Goal: Task Accomplishment & Management: Manage account settings

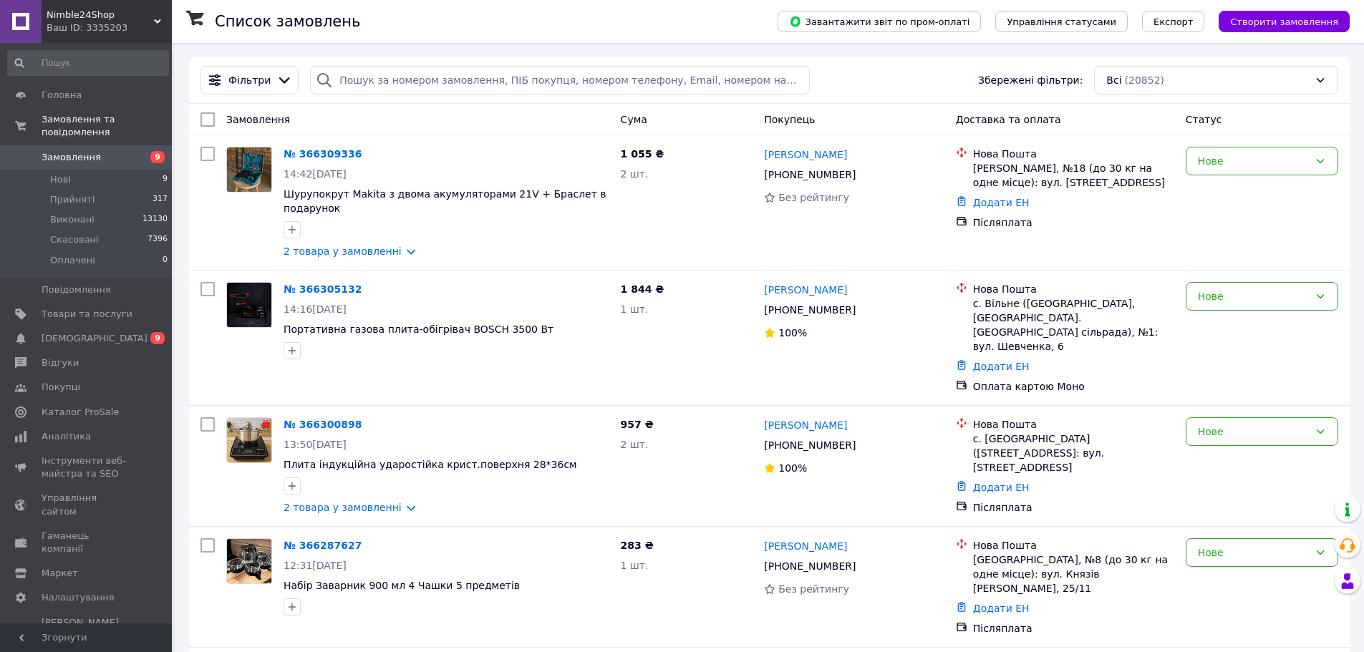
scroll to position [1450, 0]
click at [89, 375] on link "Покупці" at bounding box center [88, 387] width 176 height 24
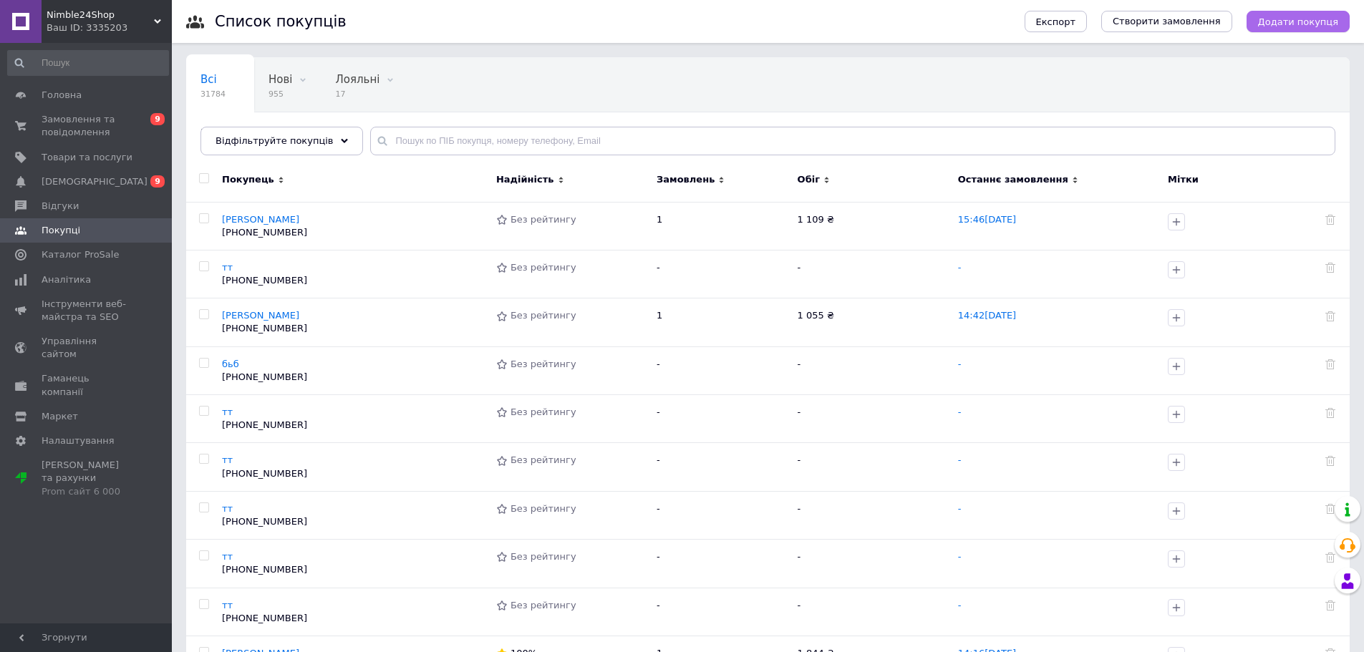
click at [1280, 16] on span "Додати покупця" at bounding box center [1298, 21] width 80 height 11
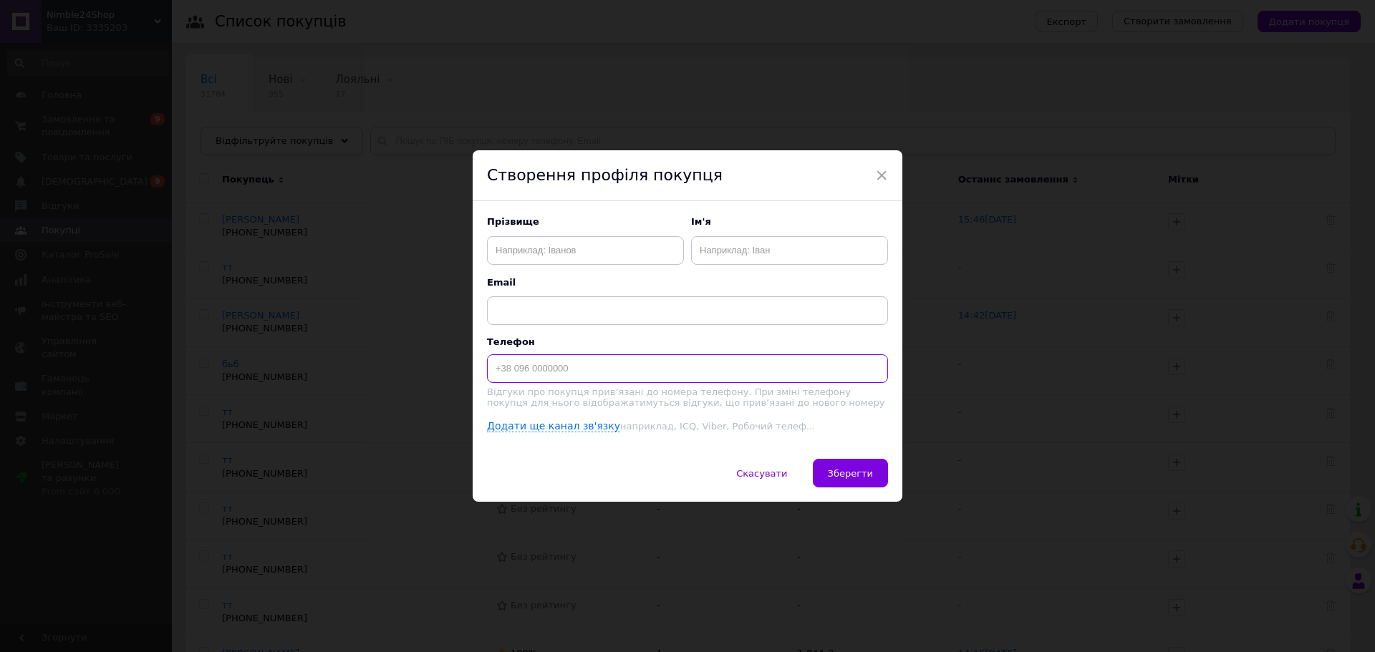
click at [631, 360] on input at bounding box center [687, 368] width 401 height 29
type input "+"
click at [754, 256] on input "text" at bounding box center [789, 250] width 197 height 29
type input "тт"
paste input "380955714414"
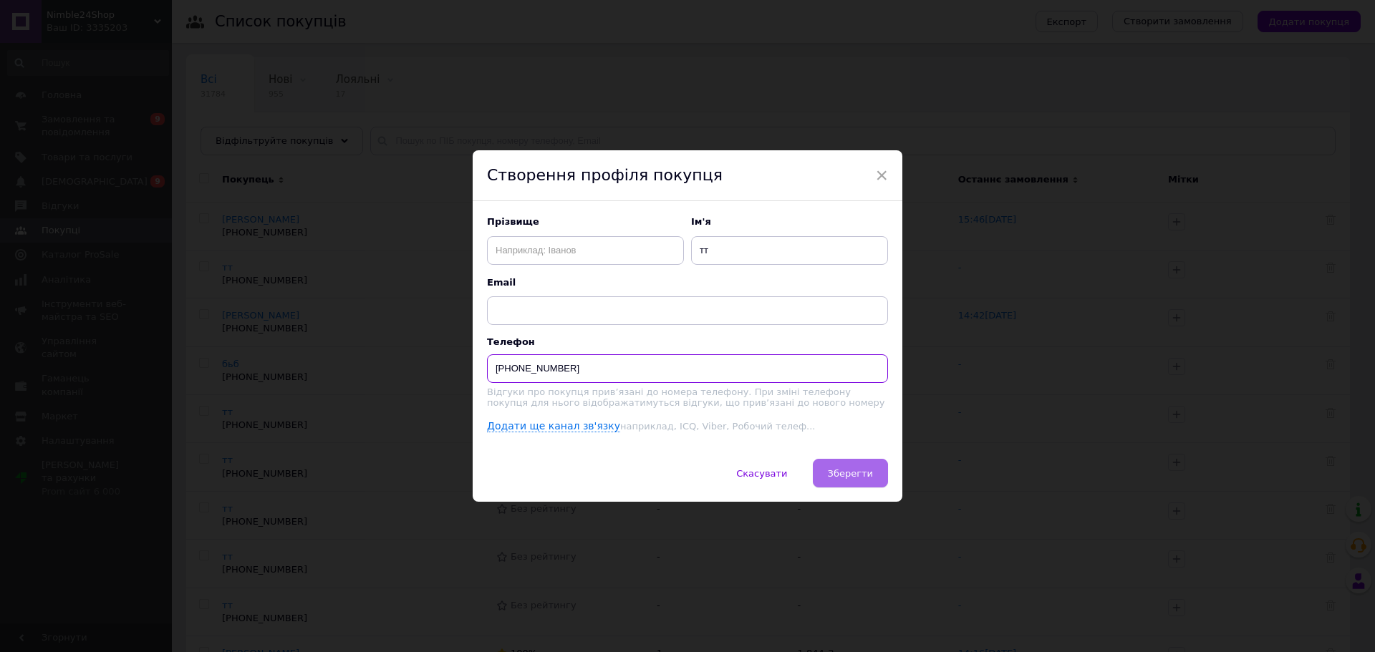
type input "+380955714414"
click at [858, 479] on span "Зберегти" at bounding box center [850, 473] width 45 height 11
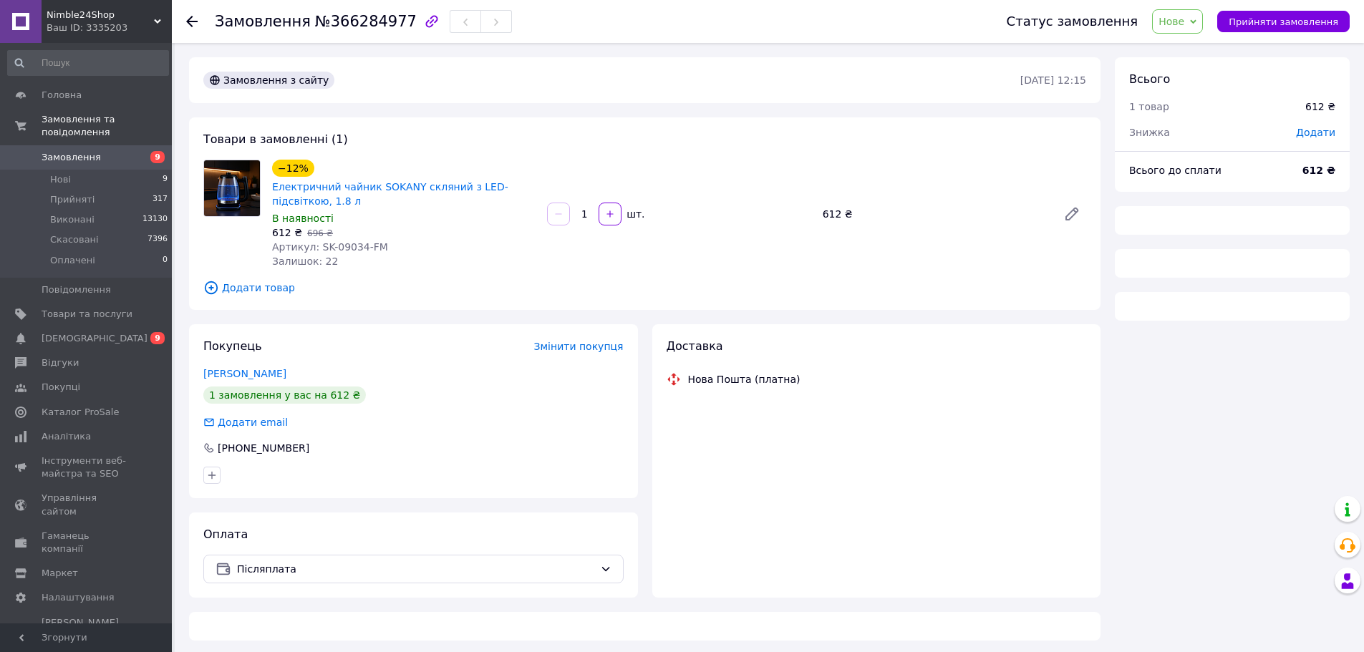
scroll to position [1450, 0]
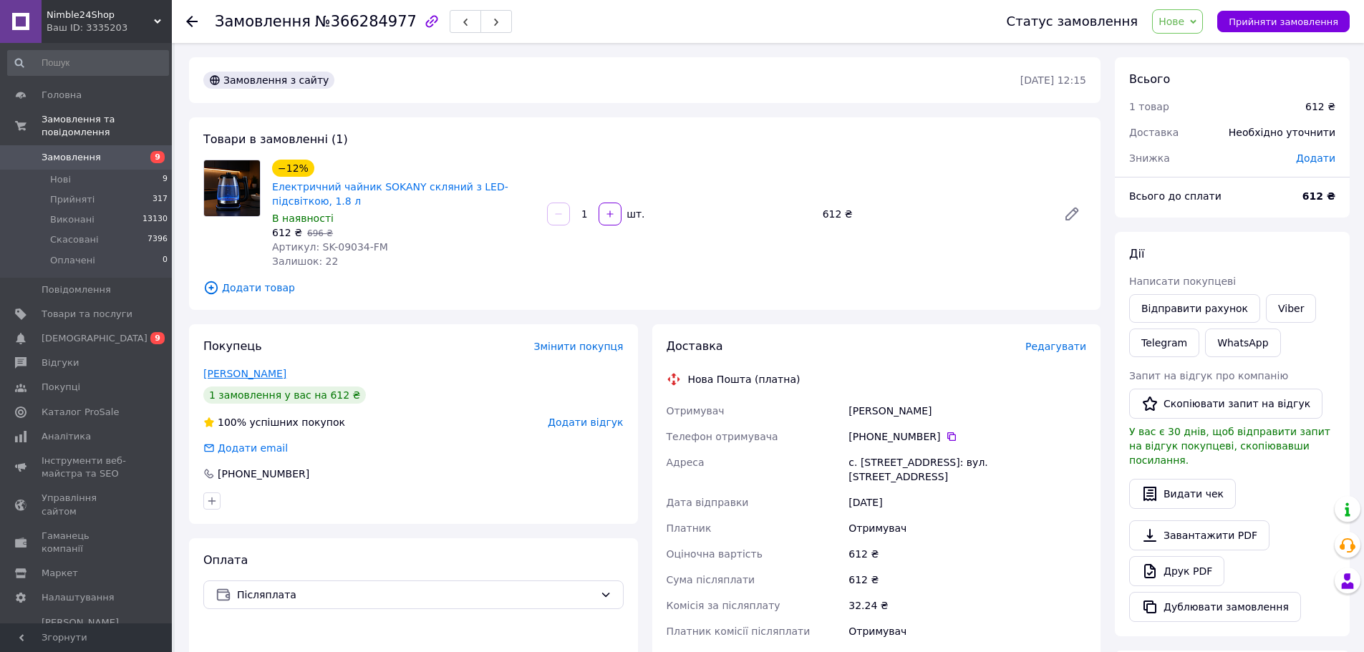
click at [227, 376] on link "Дан Иван" at bounding box center [244, 373] width 83 height 11
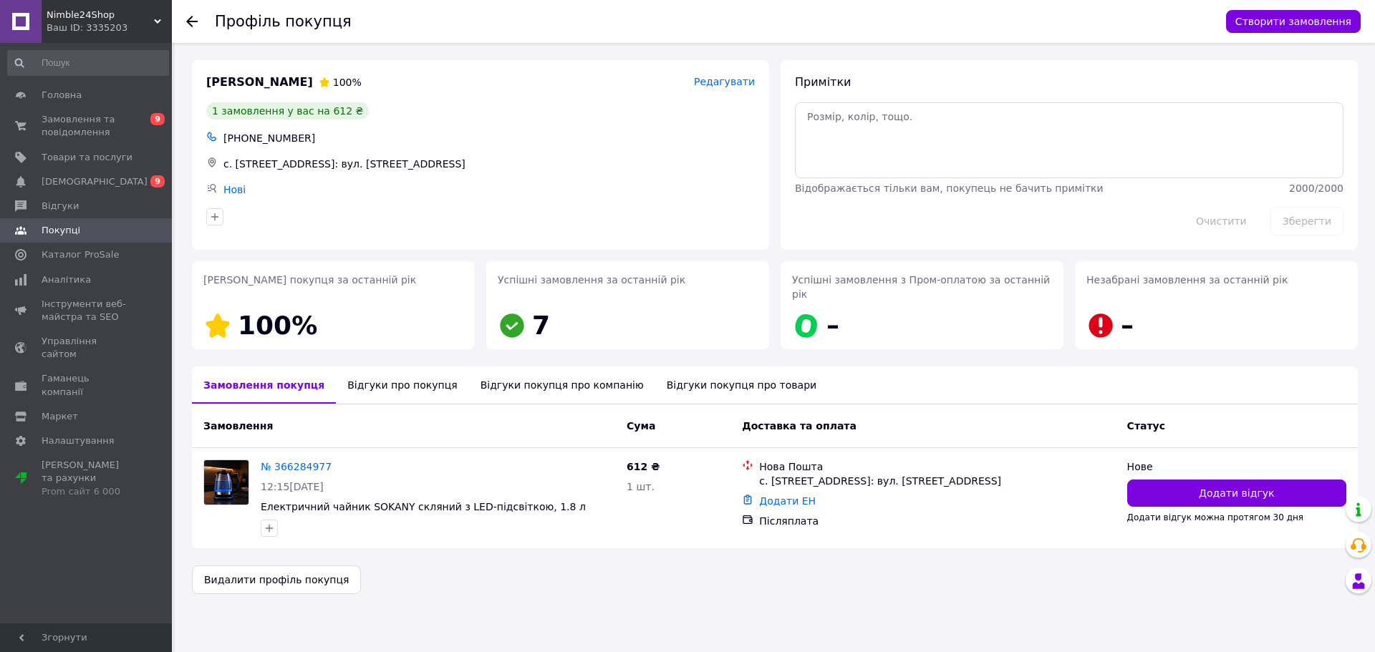
click at [350, 375] on div "Відгуки про покупця" at bounding box center [402, 385] width 132 height 37
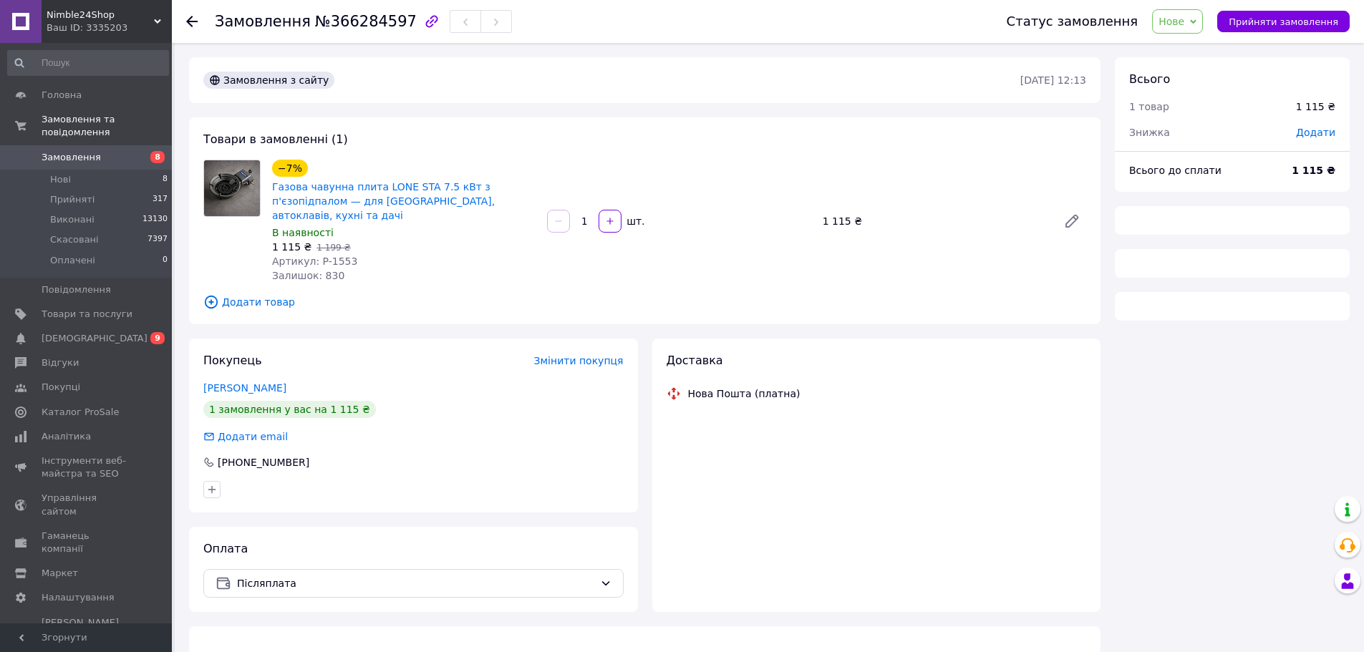
scroll to position [1450, 0]
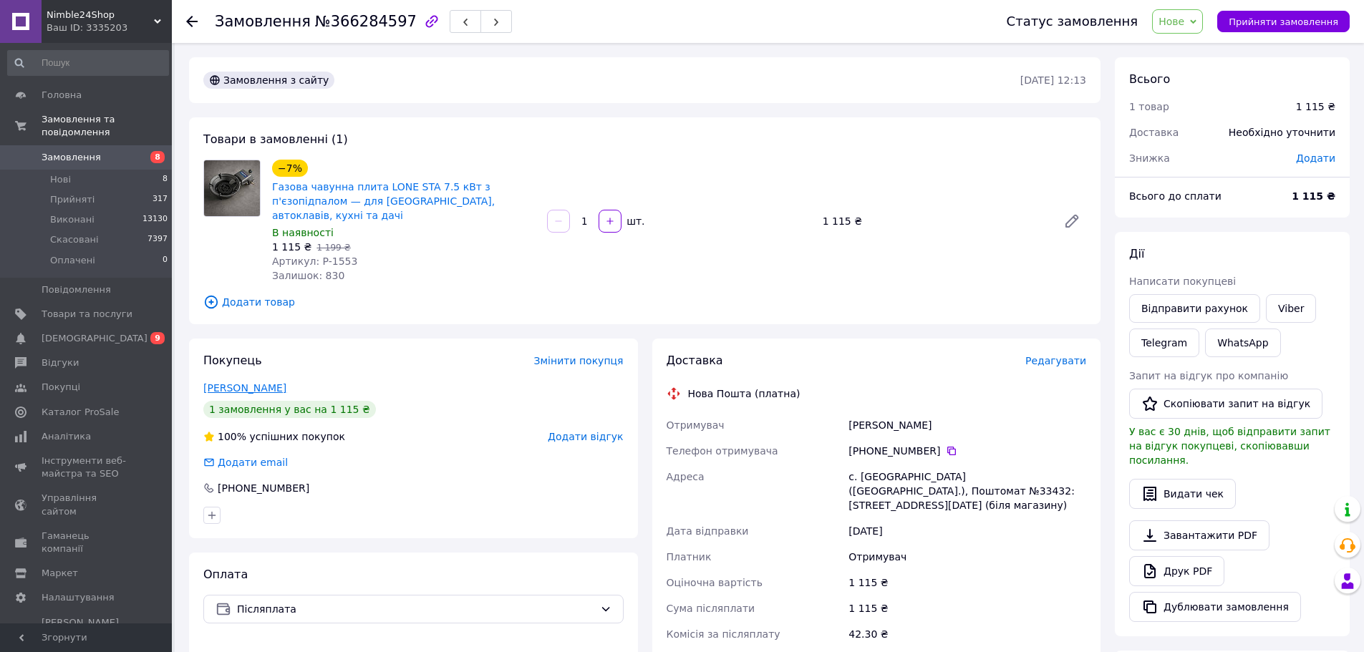
click at [282, 382] on link "Гуменюк Анастасия" at bounding box center [244, 387] width 83 height 11
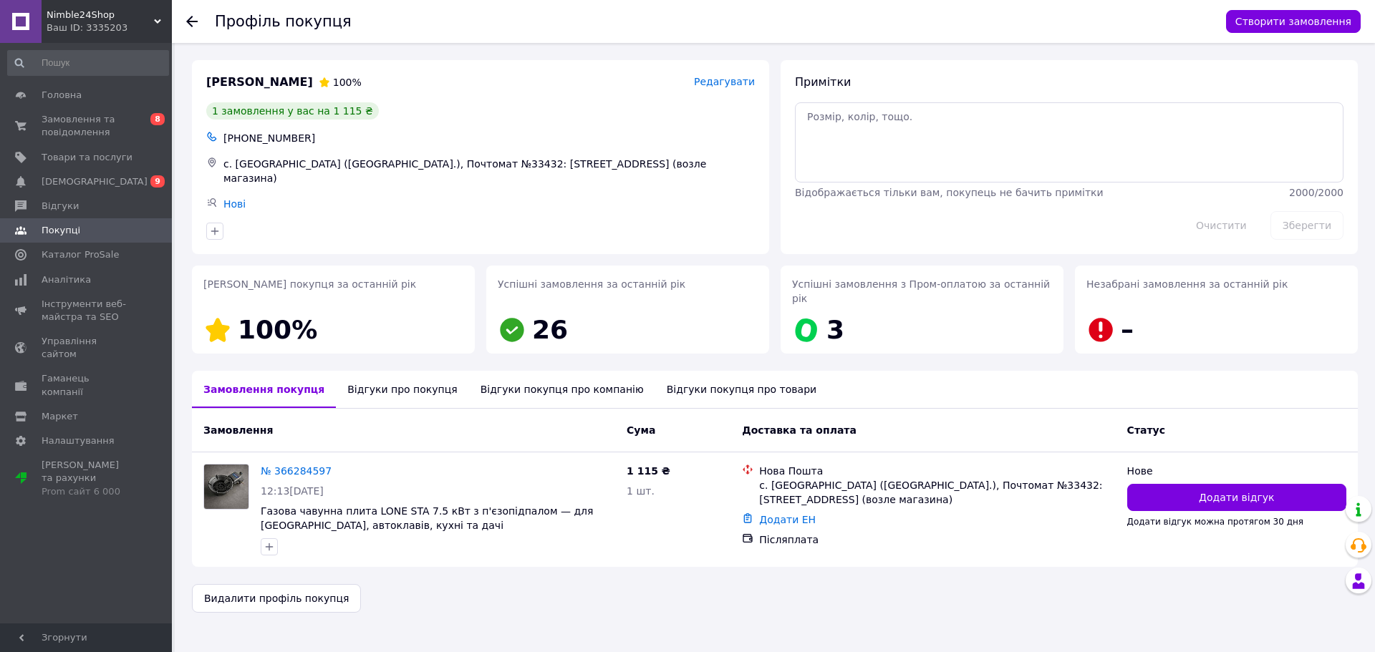
click at [385, 378] on div "Відгуки про покупця" at bounding box center [402, 389] width 132 height 37
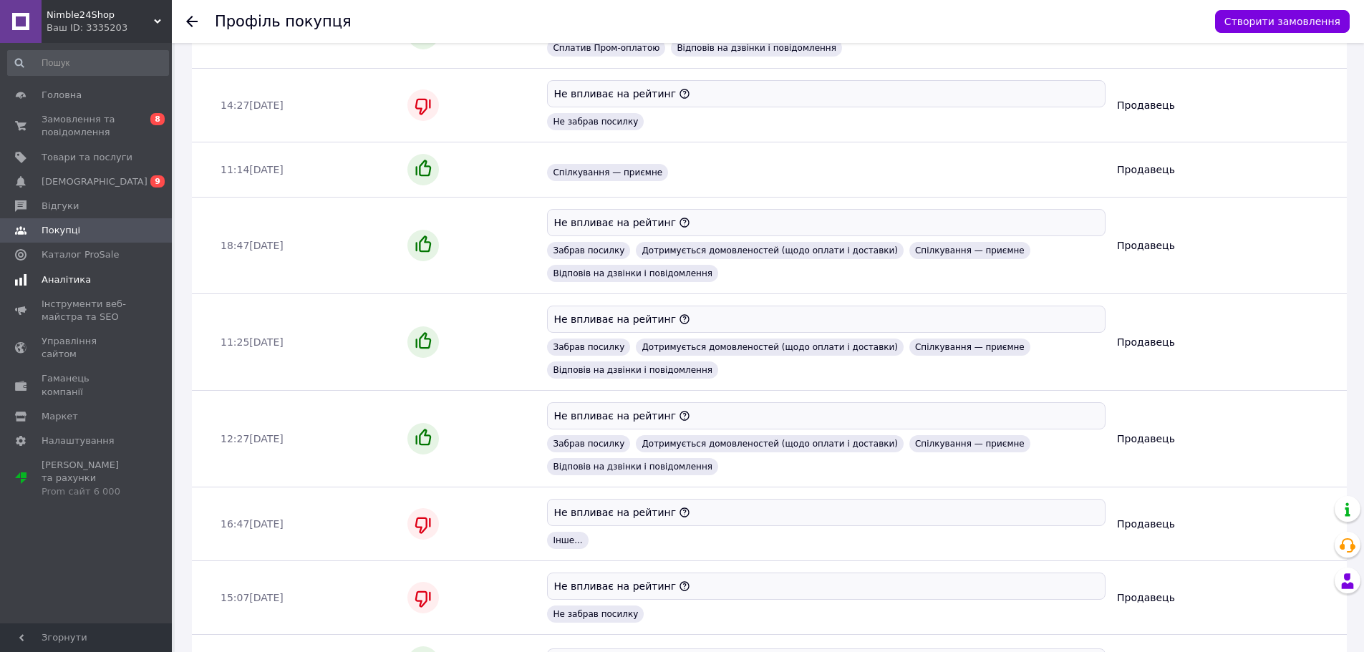
scroll to position [877, 0]
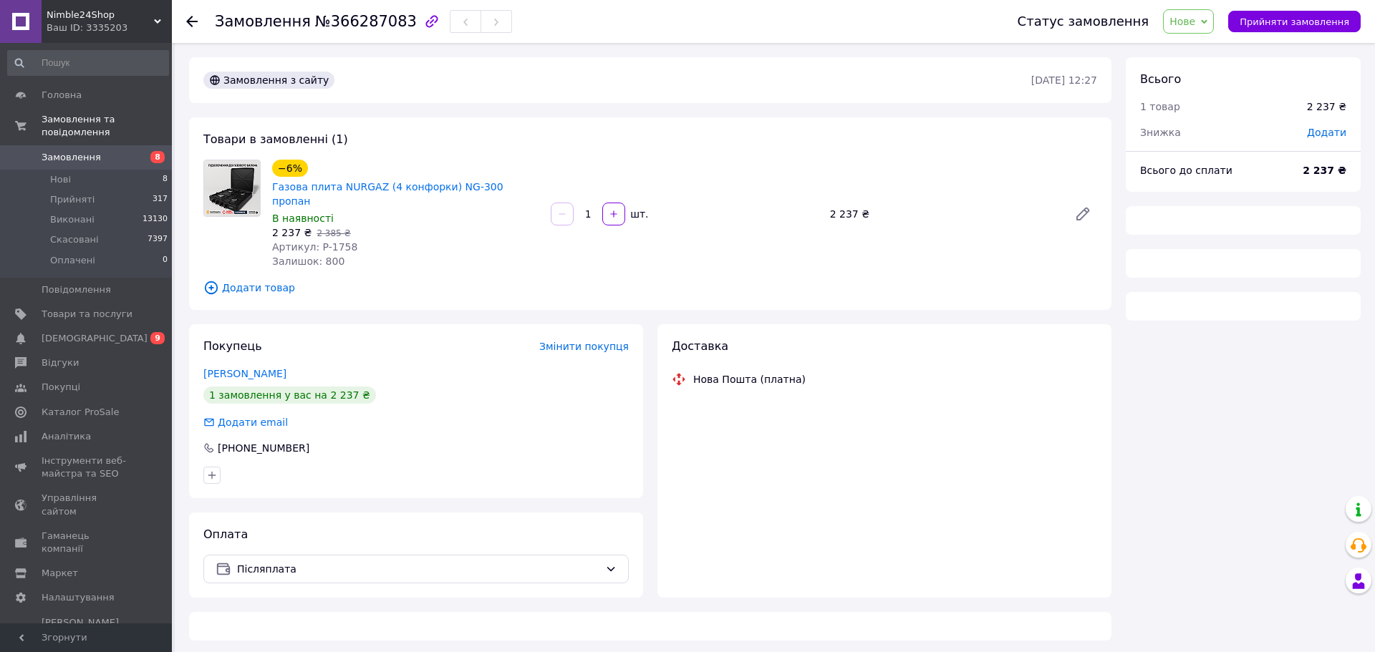
scroll to position [1450, 0]
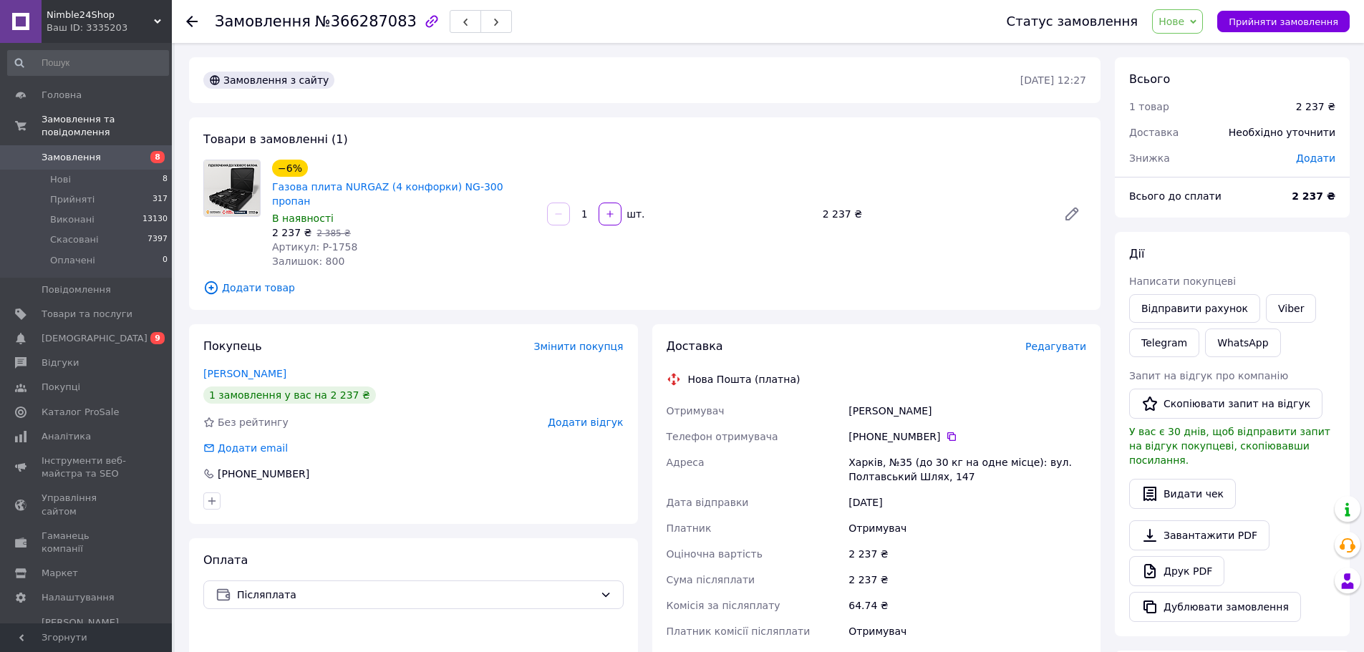
click at [272, 367] on div "[PERSON_NAME]" at bounding box center [413, 374] width 420 height 14
click at [248, 368] on link "[PERSON_NAME]" at bounding box center [244, 373] width 83 height 11
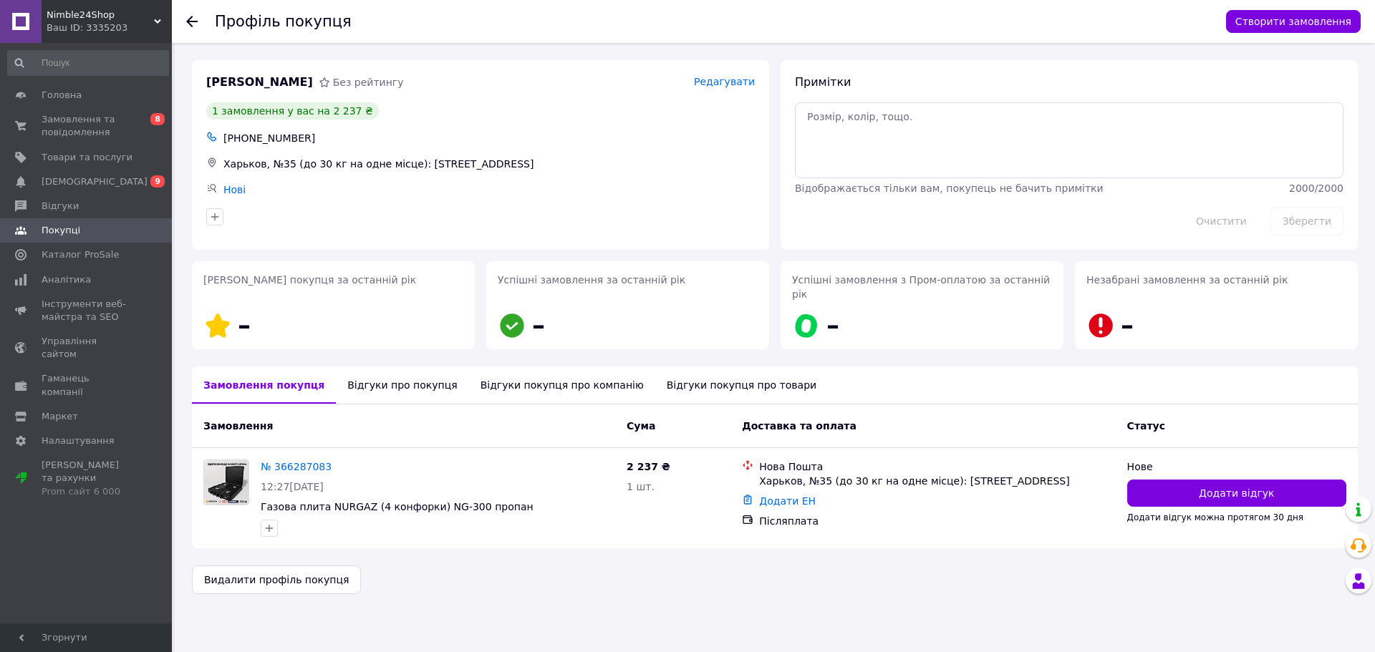
click at [371, 382] on div "Відгуки про покупця" at bounding box center [402, 385] width 132 height 37
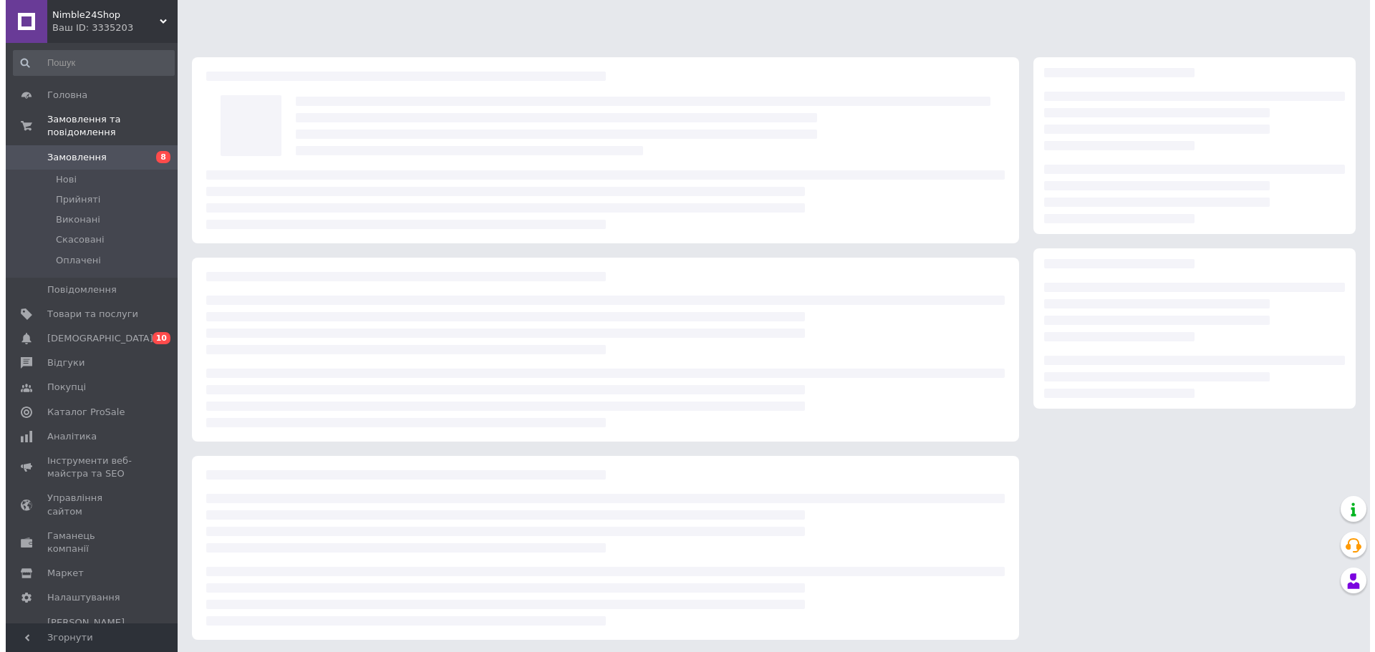
scroll to position [1450, 0]
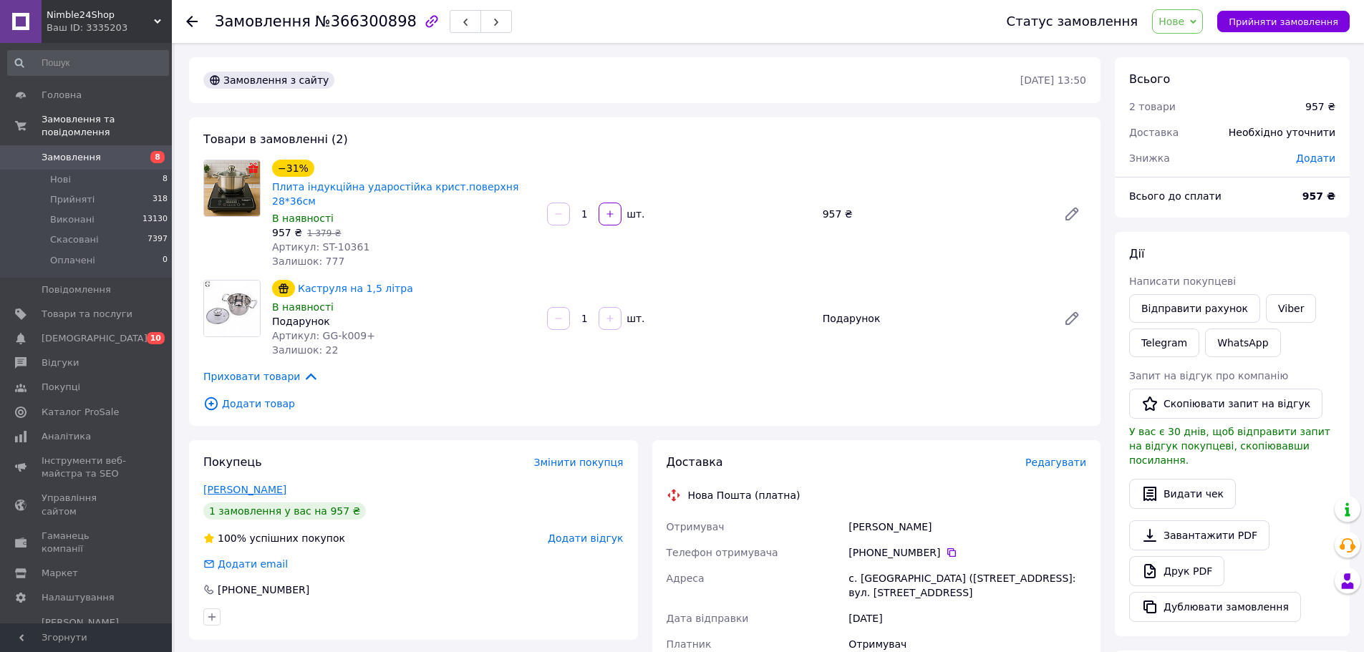
click at [280, 484] on link "Віктор Парфенюк" at bounding box center [244, 489] width 83 height 11
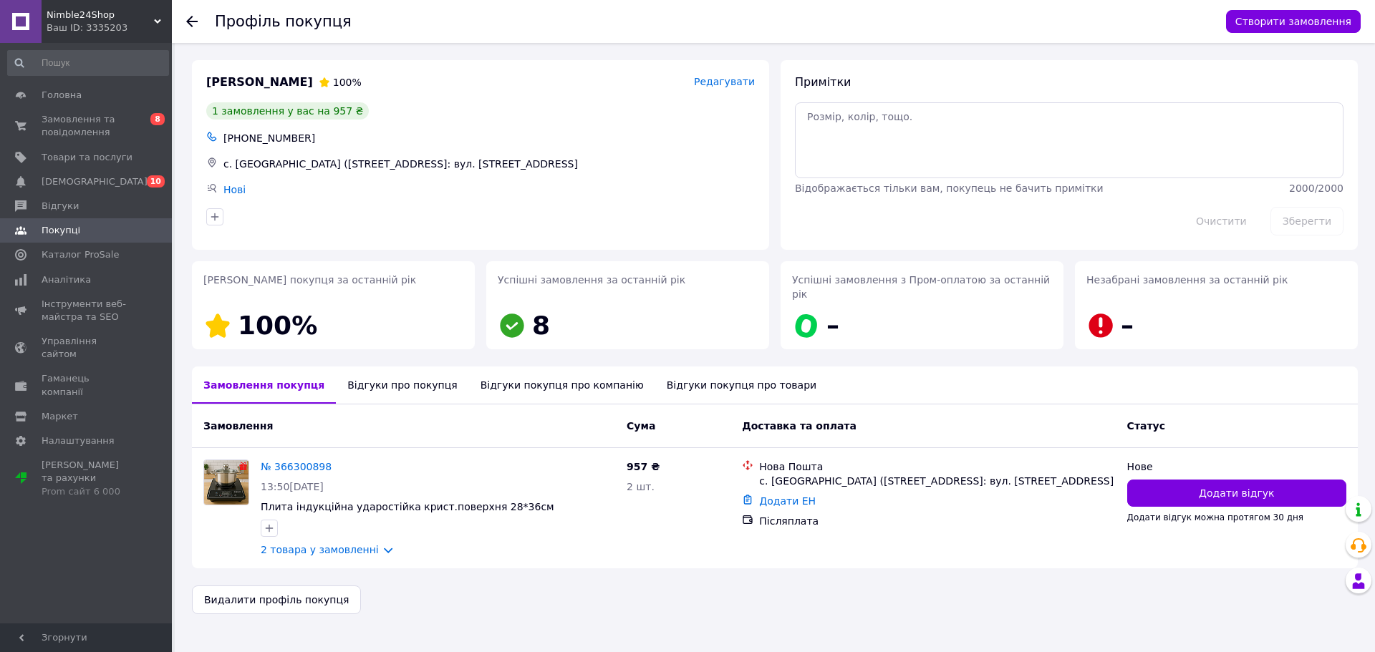
click at [377, 379] on div "Відгуки про покупця" at bounding box center [402, 385] width 132 height 37
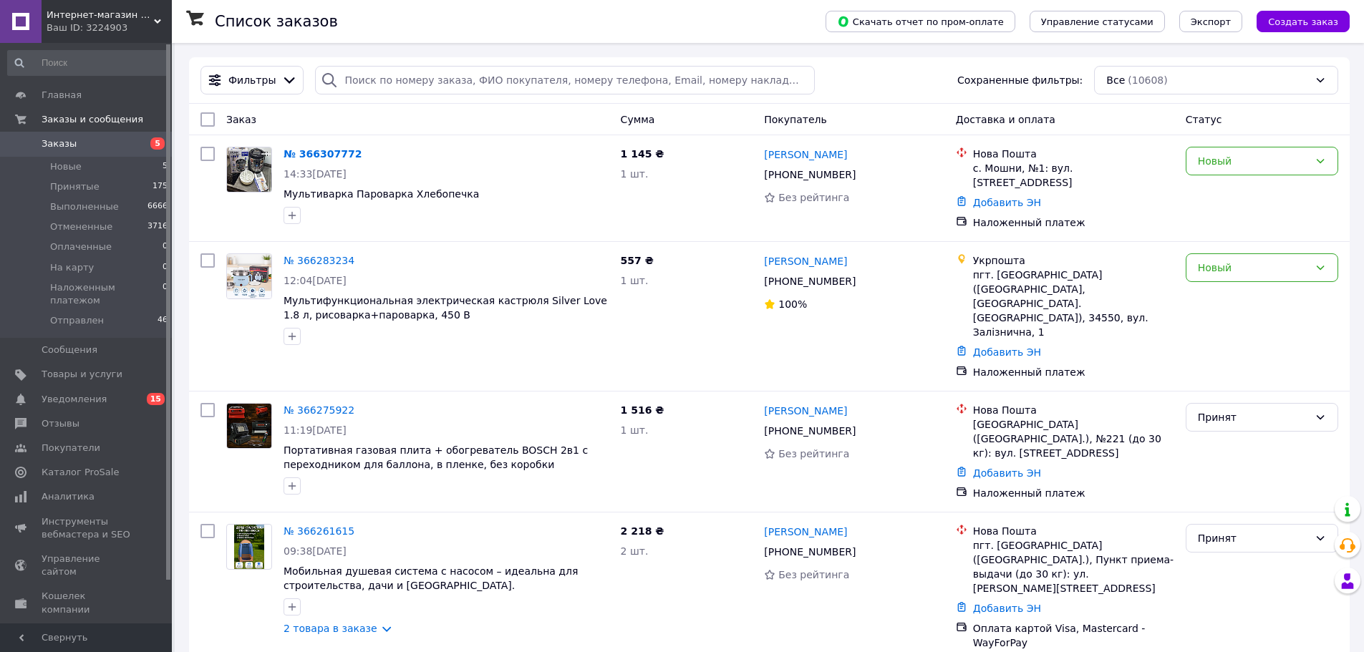
click at [87, 13] on span "Интернет-магазин "Mad-MarketShop"" at bounding box center [100, 15] width 107 height 13
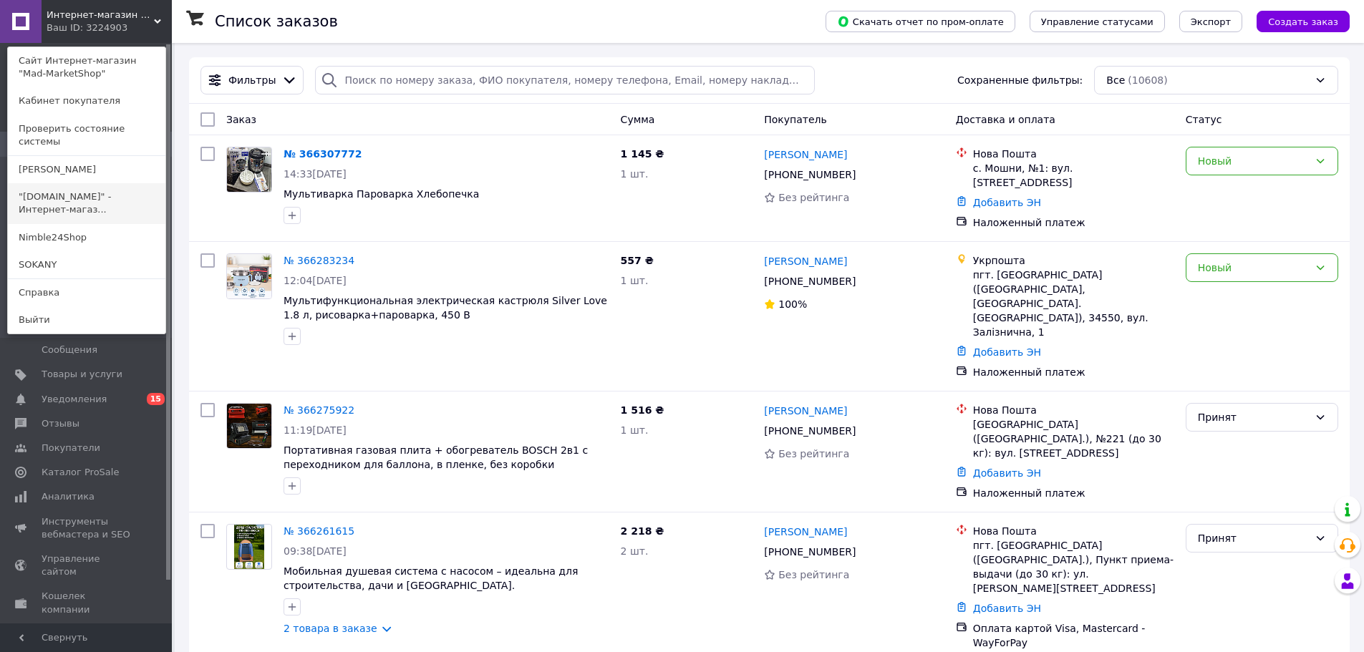
scroll to position [1450, 0]
drag, startPoint x: 90, startPoint y: 218, endPoint x: 90, endPoint y: 203, distance: 15.8
click at [90, 224] on link "Nimble24Shop" at bounding box center [87, 237] width 158 height 27
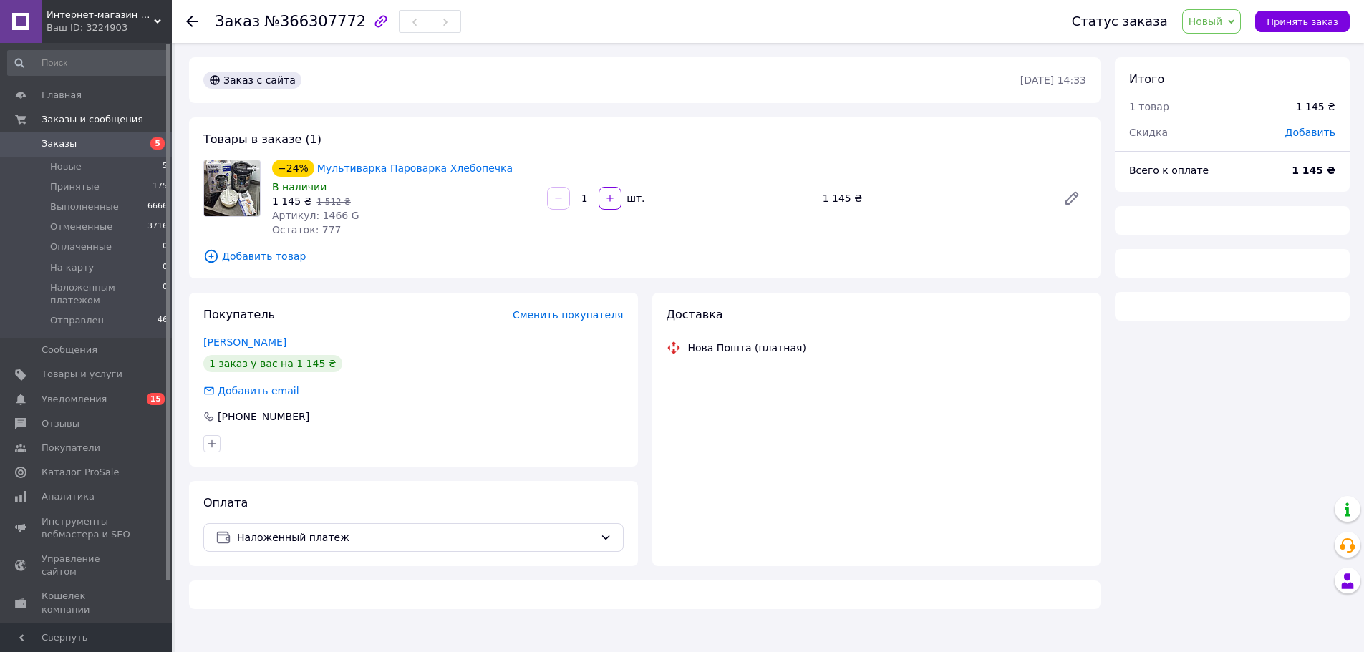
scroll to position [1450, 0]
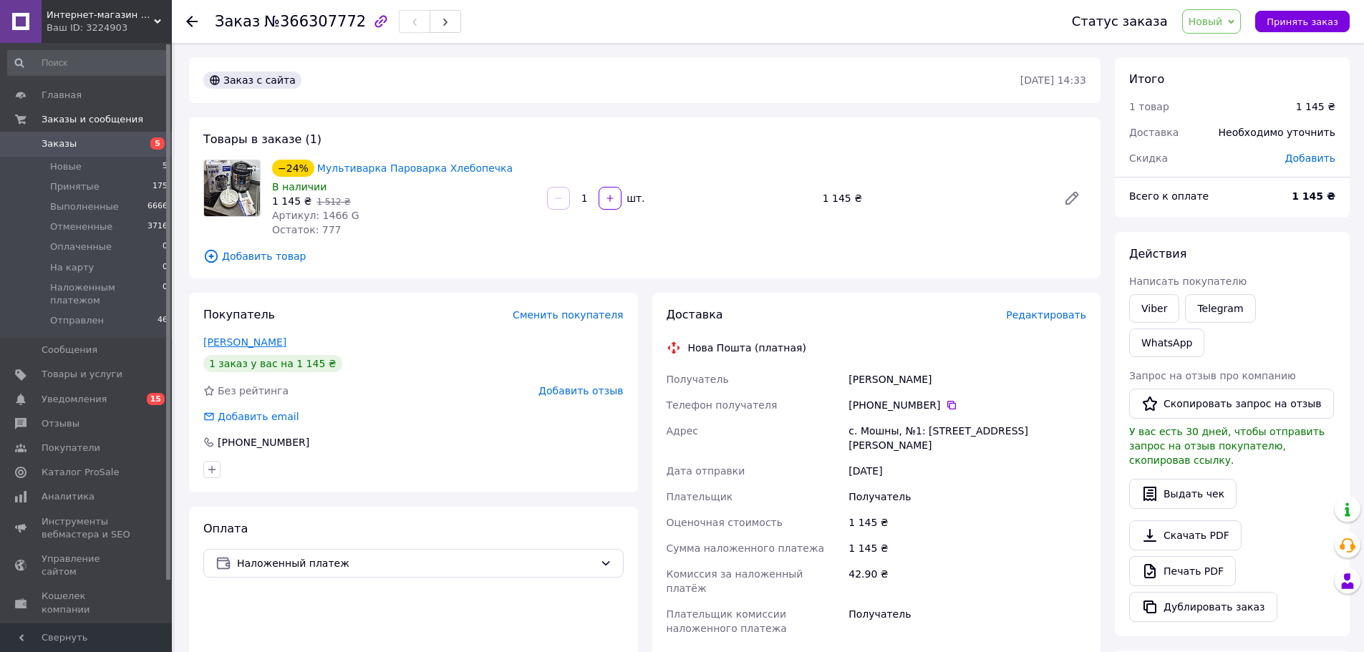
click at [240, 337] on link "[PERSON_NAME]" at bounding box center [244, 341] width 83 height 11
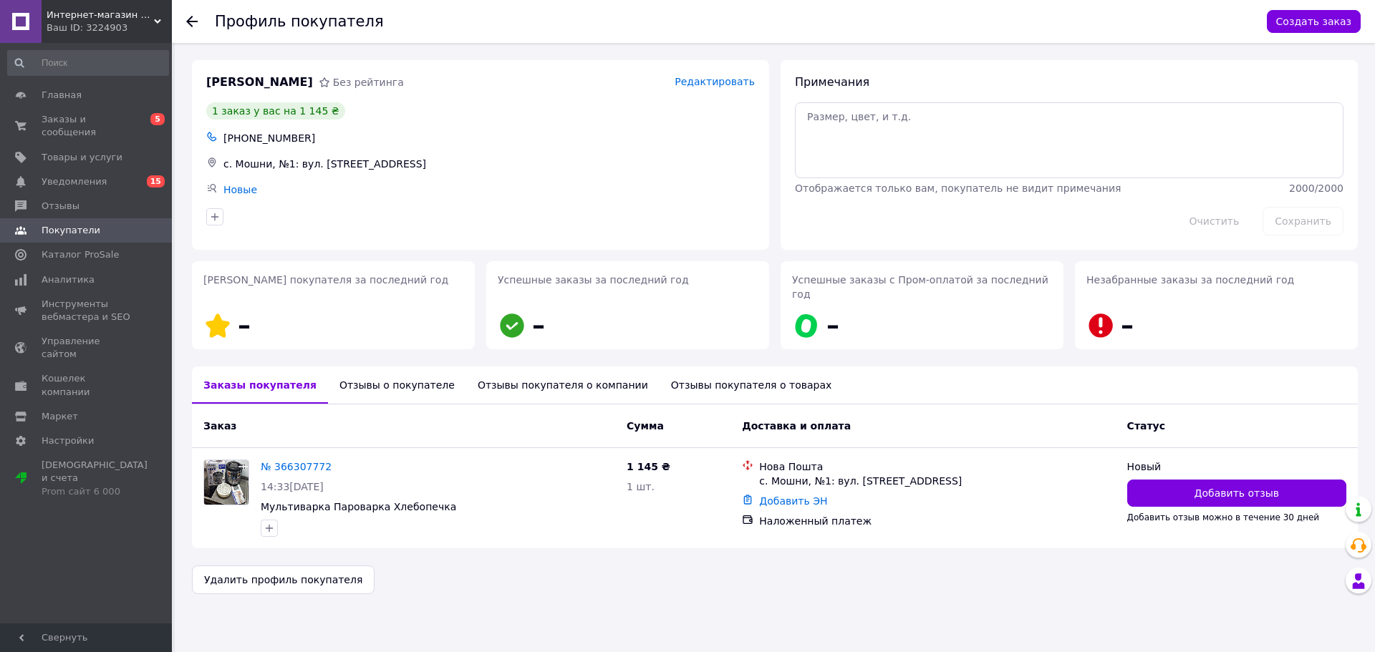
click at [371, 367] on div "Отзывы о покупателе" at bounding box center [397, 385] width 138 height 37
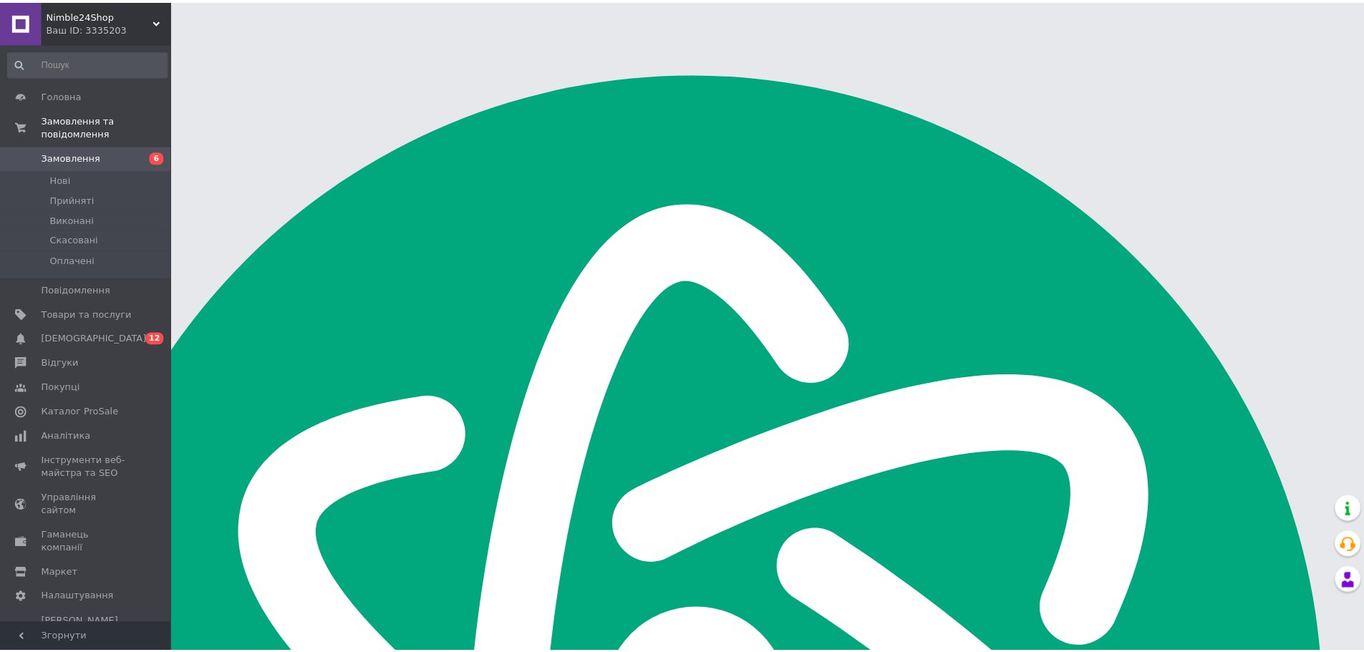
scroll to position [1450, 0]
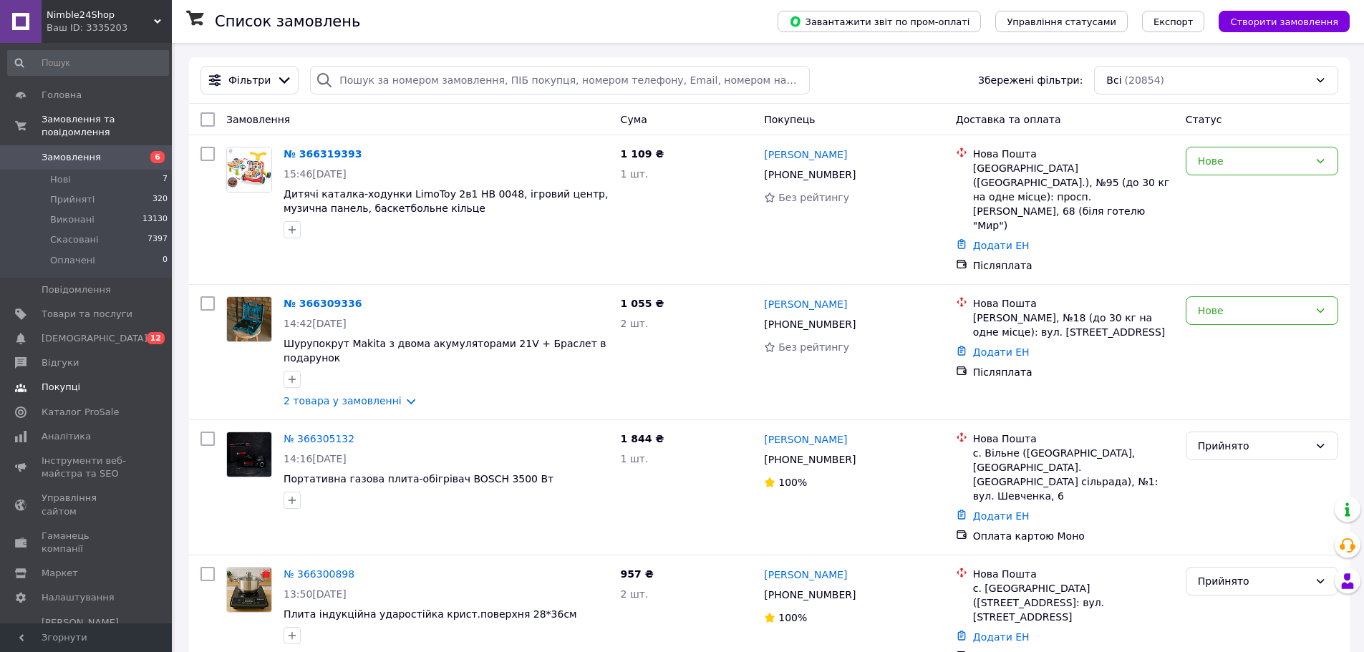
click at [92, 375] on link "Покупці" at bounding box center [88, 387] width 176 height 24
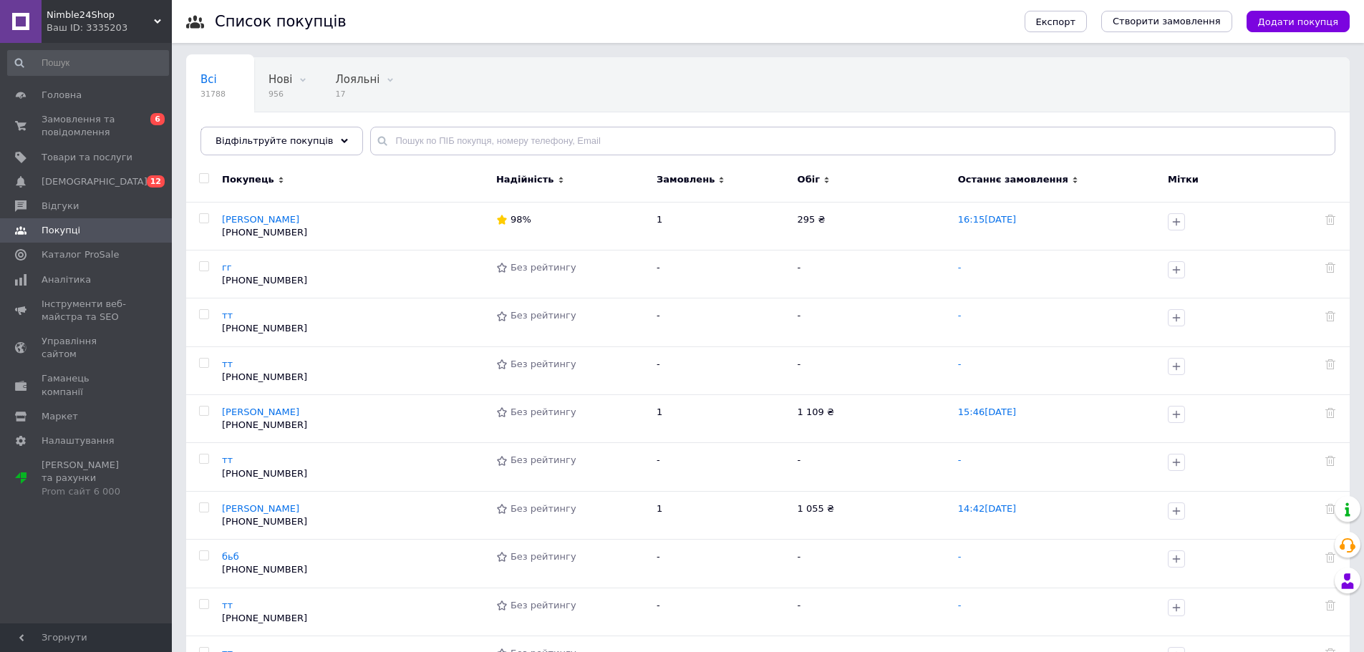
click at [1290, 22] on span "Додати покупця" at bounding box center [1298, 21] width 80 height 11
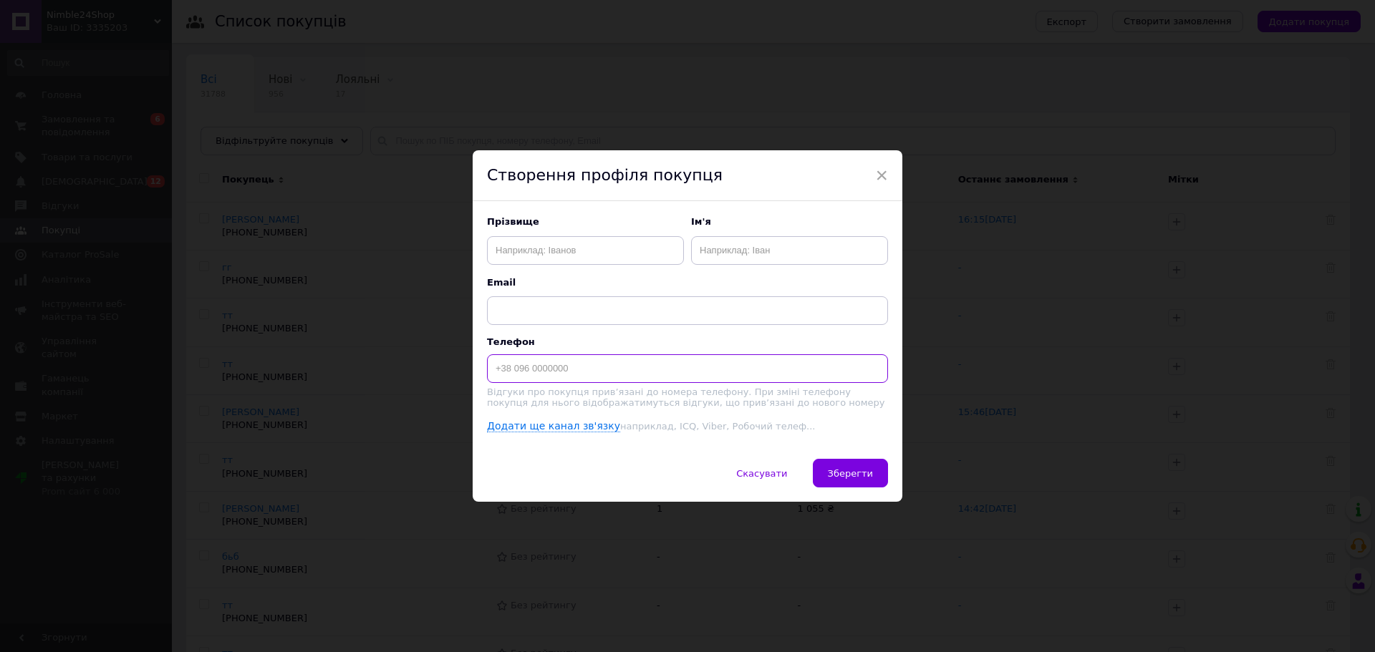
click at [798, 358] on input at bounding box center [687, 368] width 401 height 29
type input "+"
click at [813, 262] on input "text" at bounding box center [789, 250] width 197 height 29
type input "тт"
drag, startPoint x: 694, startPoint y: 343, endPoint x: 692, endPoint y: 364, distance: 20.9
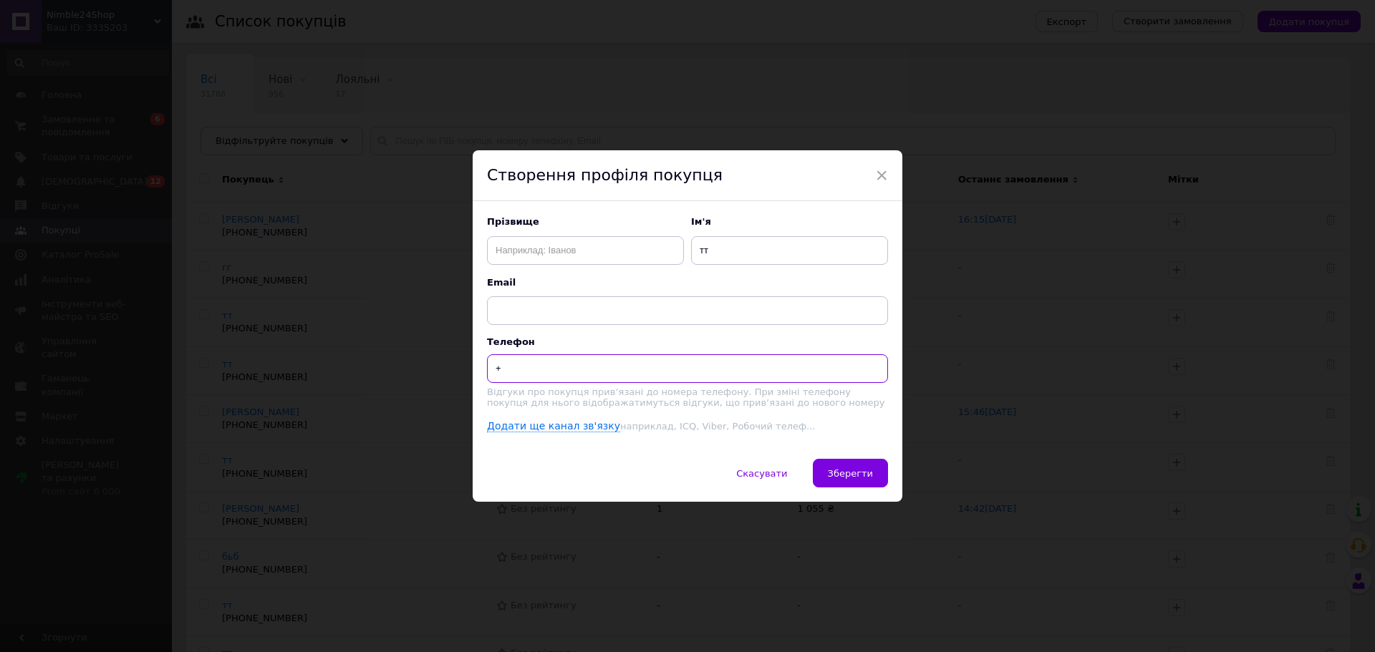
paste input "380686392630"
type input "+380686392630"
click at [841, 487] on button "Зберегти" at bounding box center [850, 473] width 75 height 29
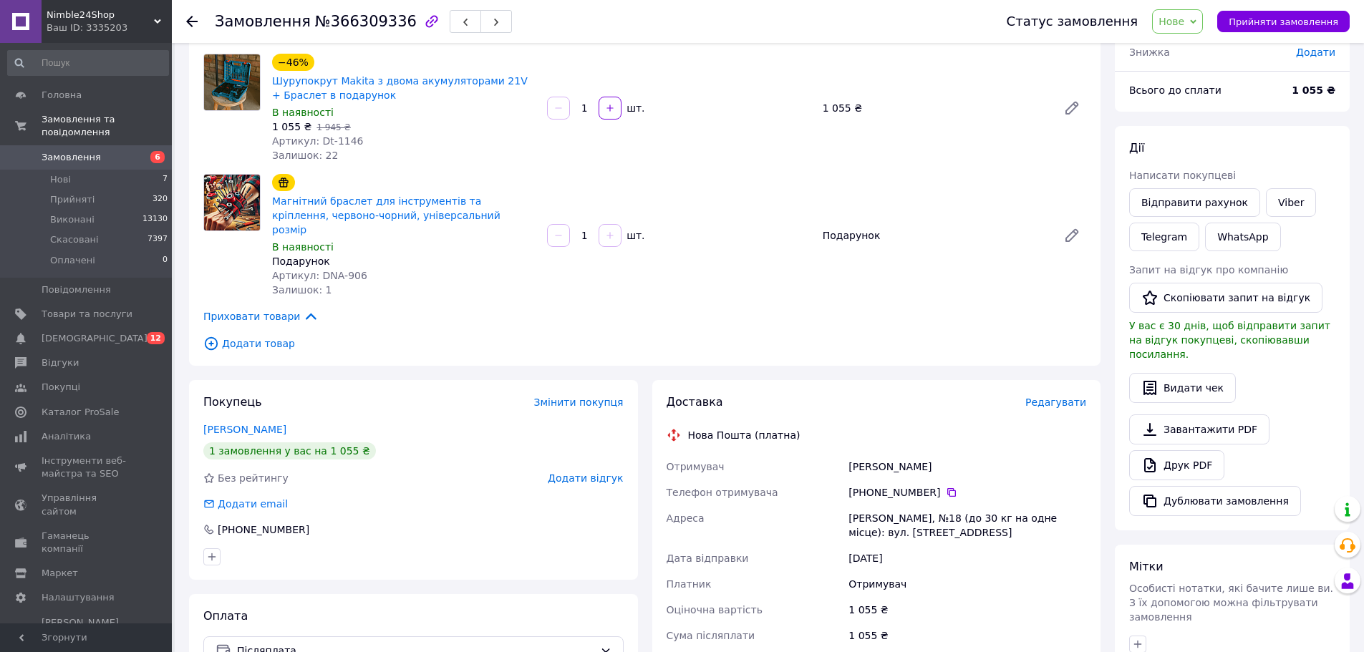
scroll to position [143, 0]
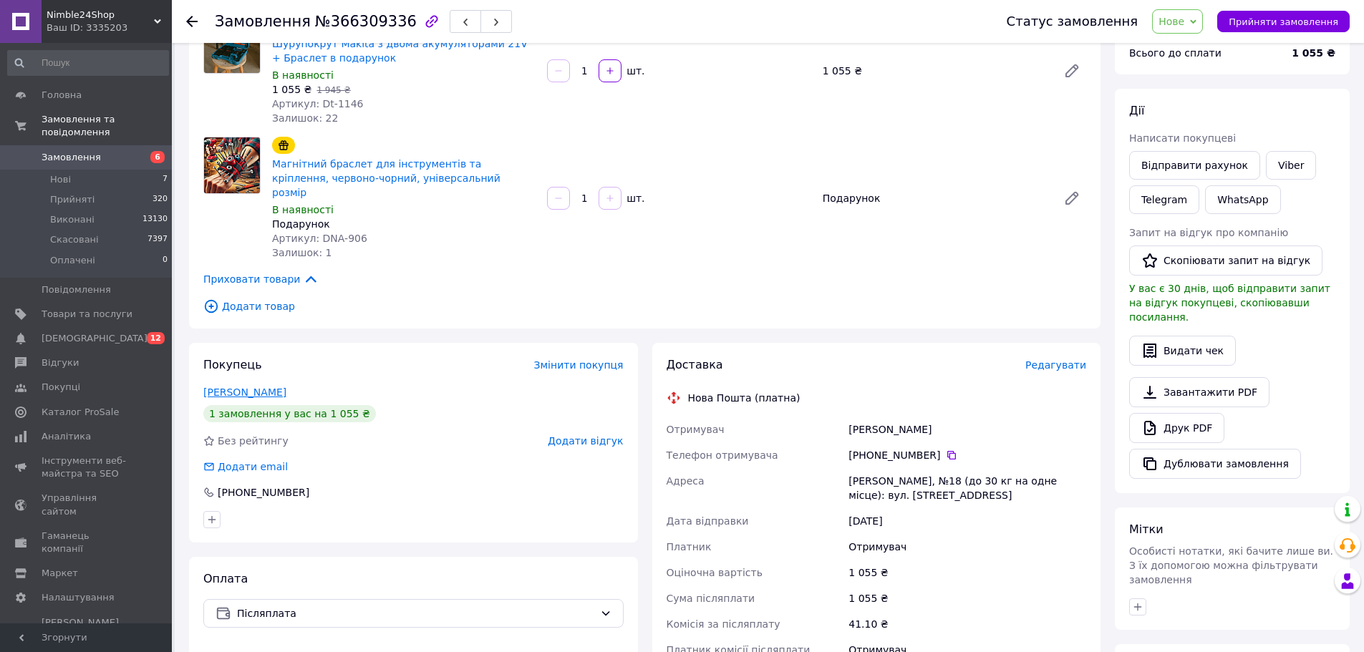
click at [273, 387] on link "[PERSON_NAME]" at bounding box center [244, 392] width 83 height 11
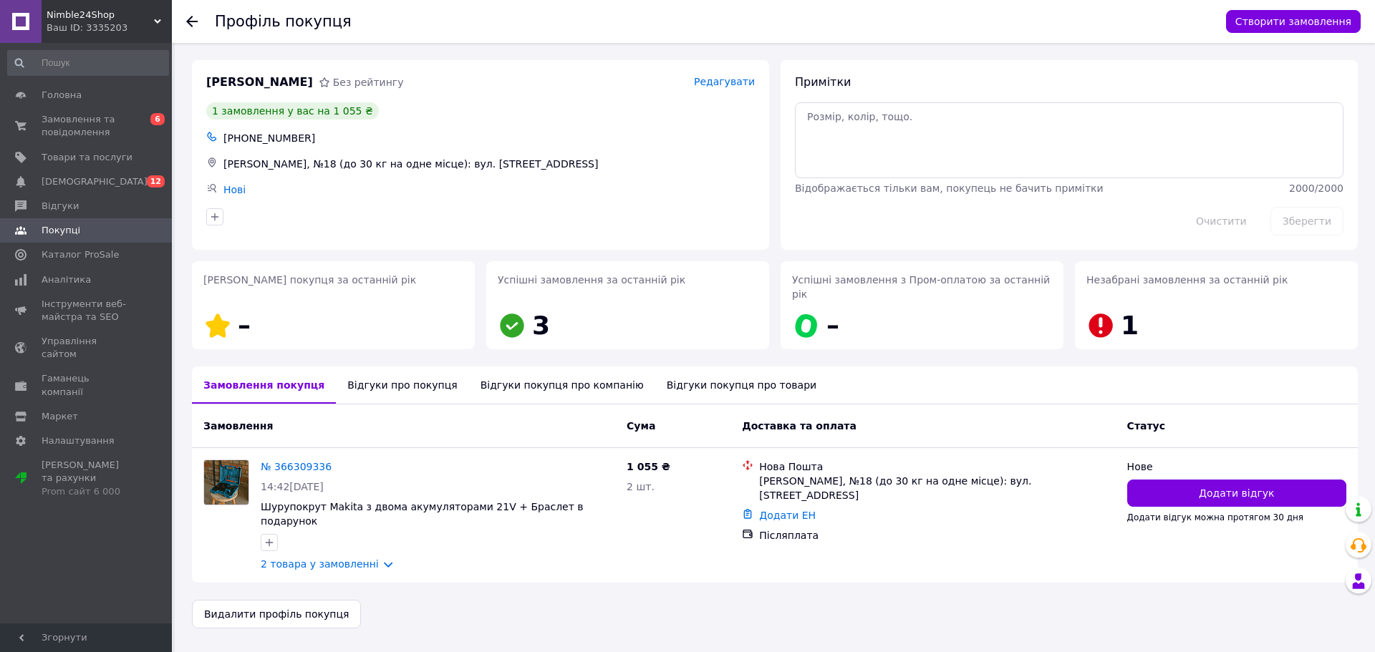
click at [385, 382] on div "Відгуки про покупця" at bounding box center [402, 385] width 132 height 37
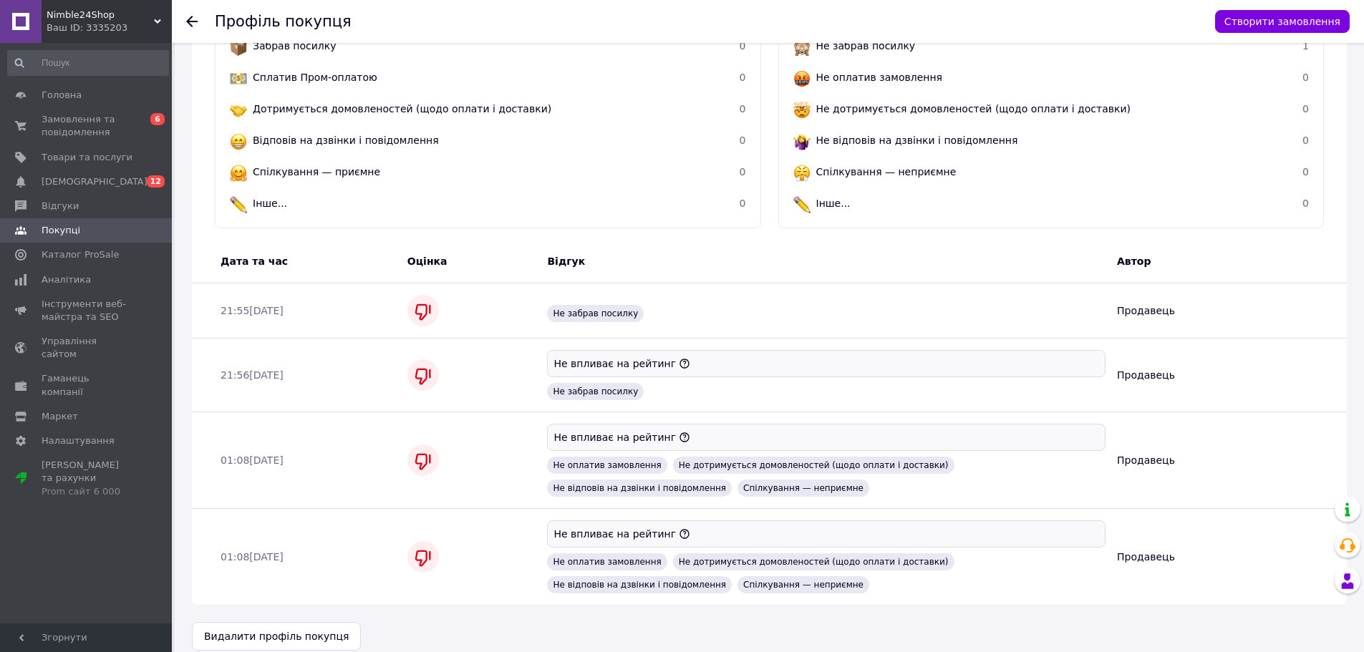
scroll to position [453, 0]
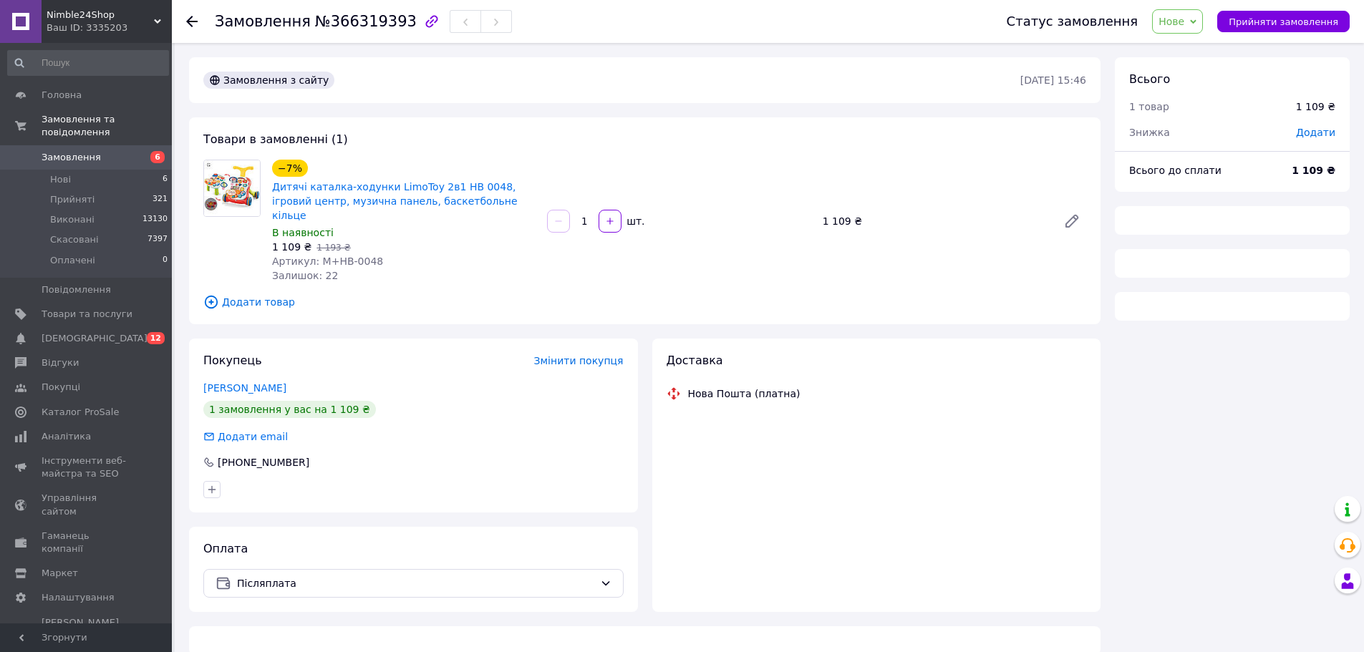
scroll to position [1450, 0]
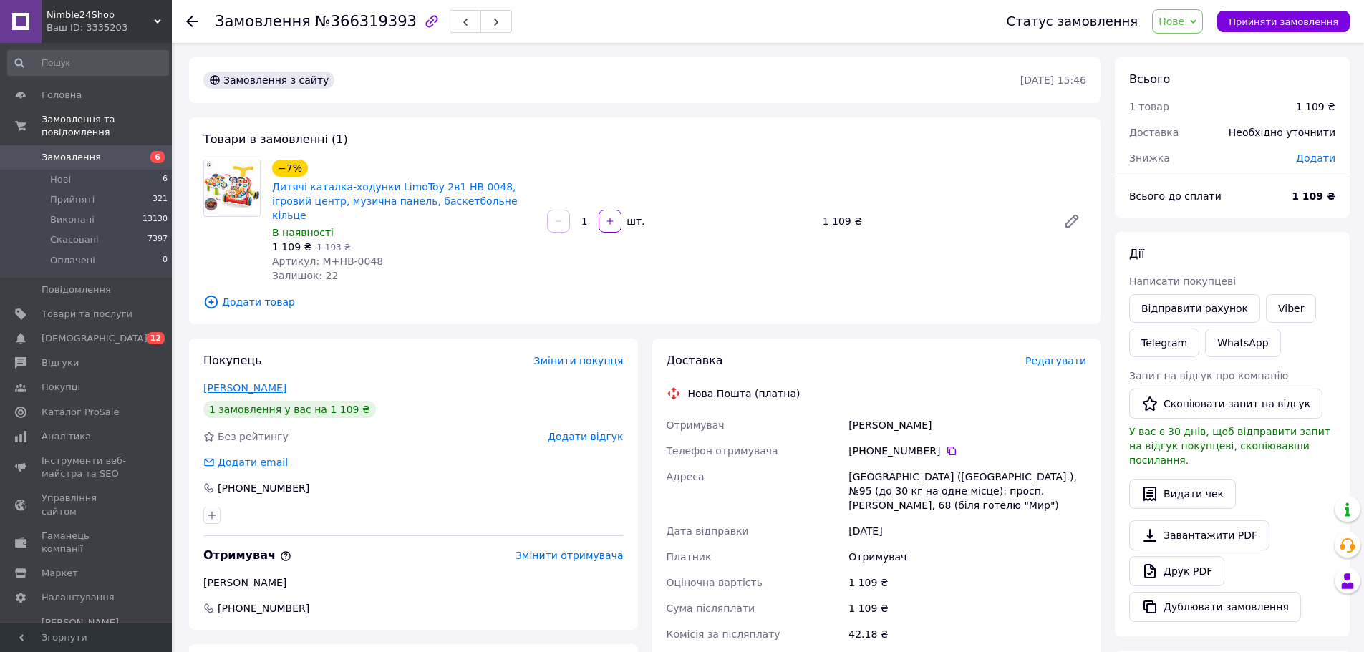
click at [243, 382] on link "[PERSON_NAME]" at bounding box center [244, 387] width 83 height 11
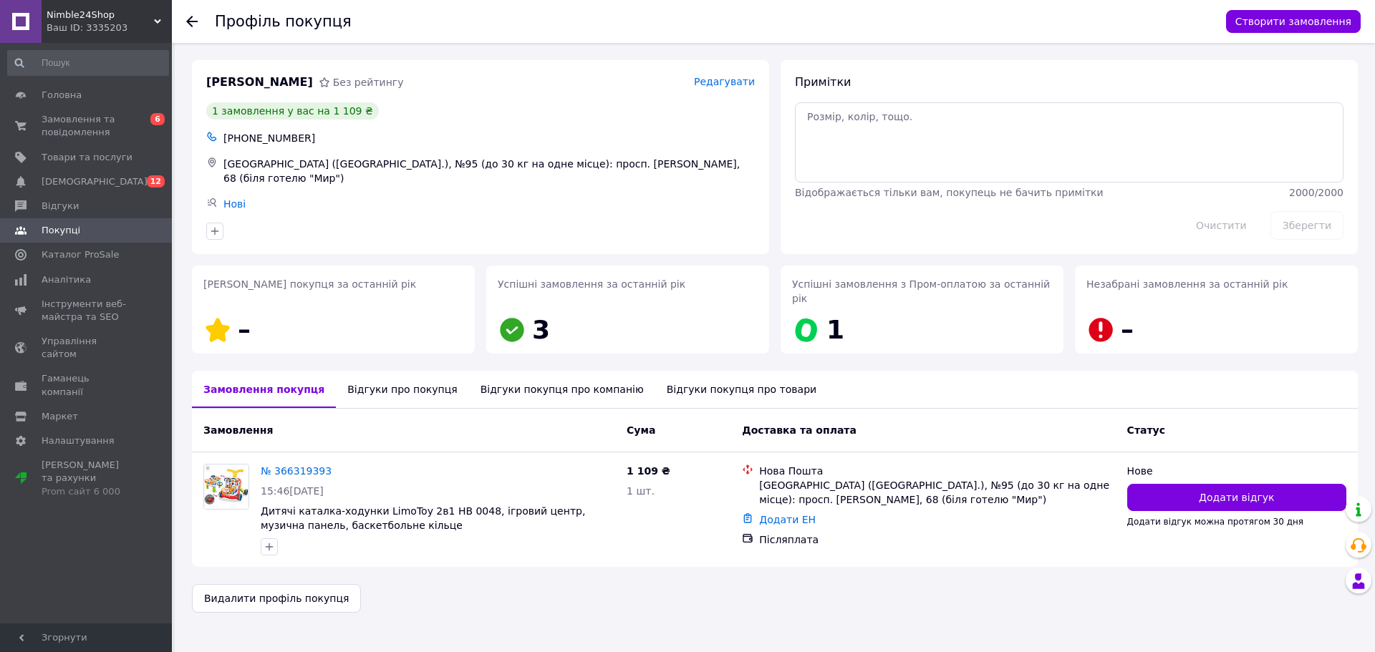
click at [362, 379] on div "Відгуки про покупця" at bounding box center [402, 389] width 132 height 37
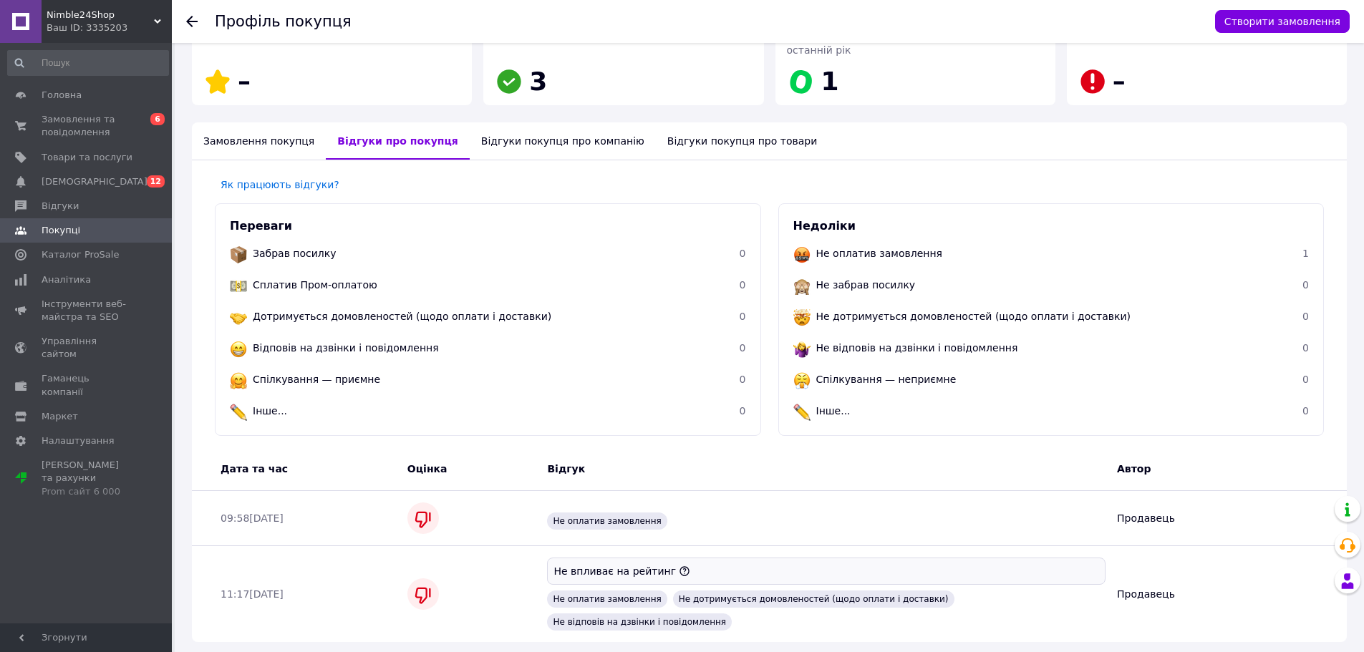
scroll to position [260, 0]
